Goal: Task Accomplishment & Management: Use online tool/utility

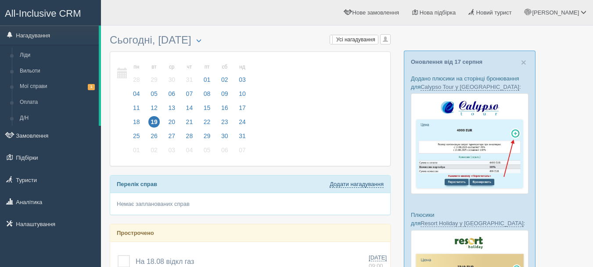
click at [367, 182] on link "Додати нагадування" at bounding box center [357, 183] width 54 height 7
select select "12"
select select "20"
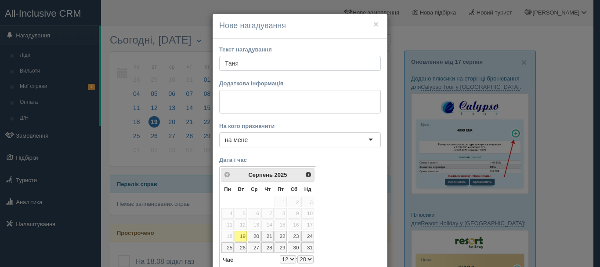
type input "Таня"
drag, startPoint x: 321, startPoint y: 101, endPoint x: 317, endPoint y: 99, distance: 4.5
click at [317, 99] on textarea at bounding box center [300, 102] width 162 height 24
paste textarea "[URL][DOMAIN_NAME]"
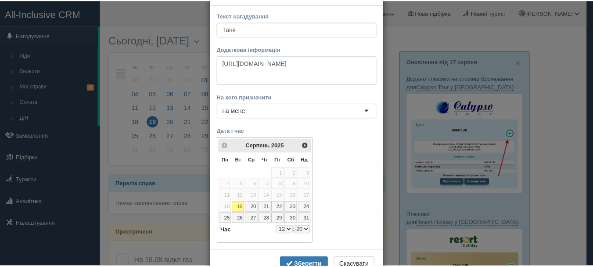
scroll to position [62, 0]
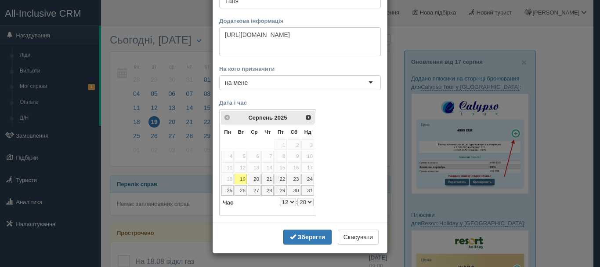
type textarea "[URL][DOMAIN_NAME]"
click at [289, 200] on select "0 1 2 3 4 5 6 7 8 9 10 11 12 13 14 15 16 17 18 19 20 21 22 23" at bounding box center [288, 202] width 16 height 8
select select "13"
select select "20"
click at [302, 198] on select "00 05 10 15 20 25 30 35 40 45 50 55" at bounding box center [305, 202] width 16 height 8
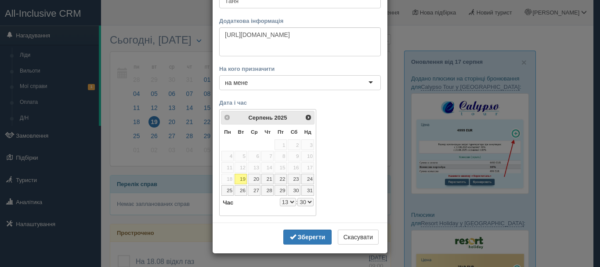
select select "13"
select select "30"
click at [310, 235] on b "Зберегти" at bounding box center [312, 236] width 28 height 7
